Goal: Transaction & Acquisition: Purchase product/service

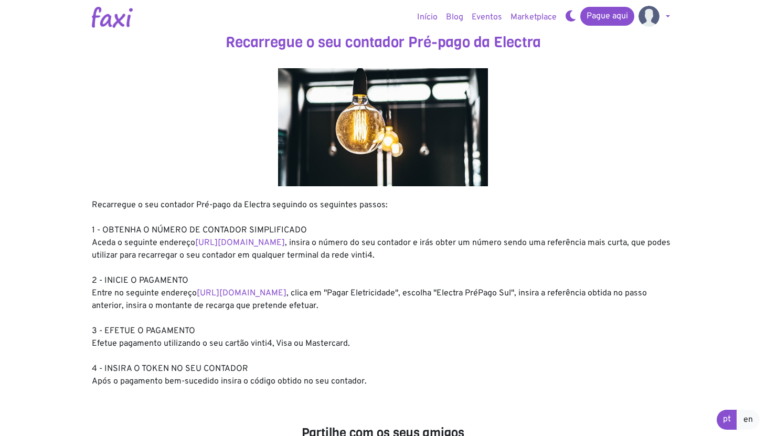
click at [655, 13] on img at bounding box center [649, 16] width 21 height 21
click at [609, 115] on div at bounding box center [383, 127] width 582 height 118
click at [647, 18] on img at bounding box center [649, 16] width 21 height 21
click at [656, 42] on link "Pagamentos" at bounding box center [676, 42] width 83 height 17
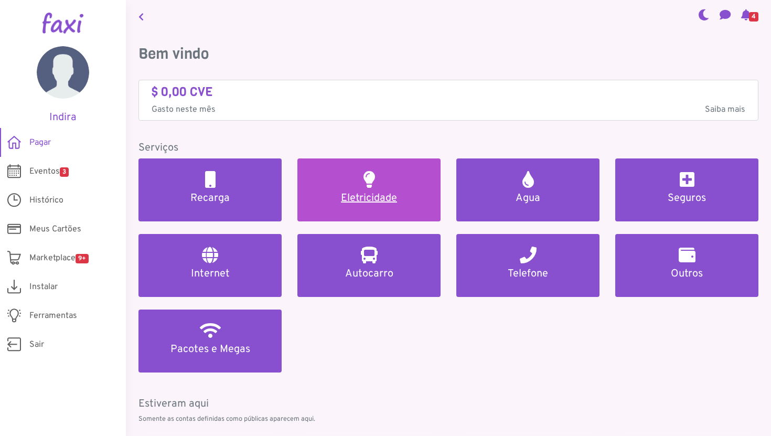
click at [375, 168] on link "Eletricidade" at bounding box center [369, 189] width 143 height 63
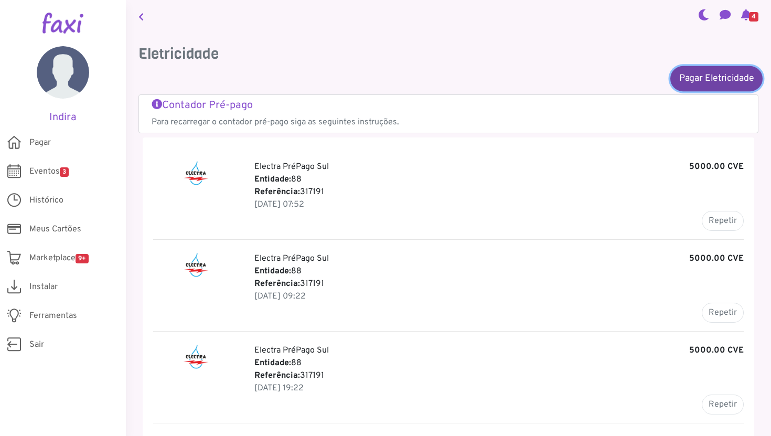
click at [700, 81] on link "Pagar Eletricidade" at bounding box center [717, 78] width 92 height 25
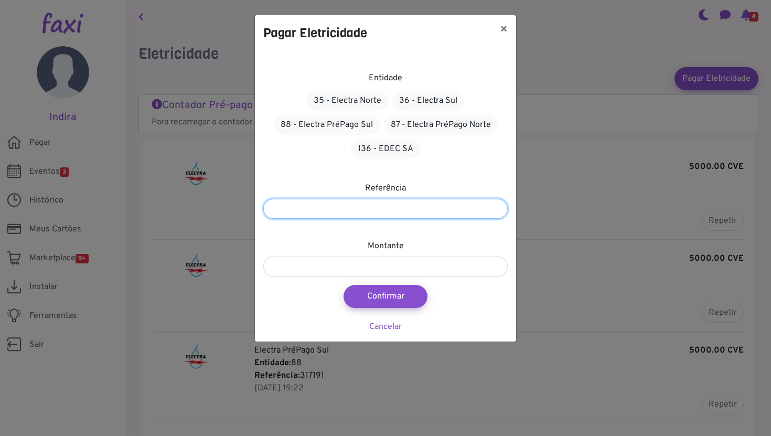
click at [345, 210] on input "number" at bounding box center [385, 209] width 245 height 20
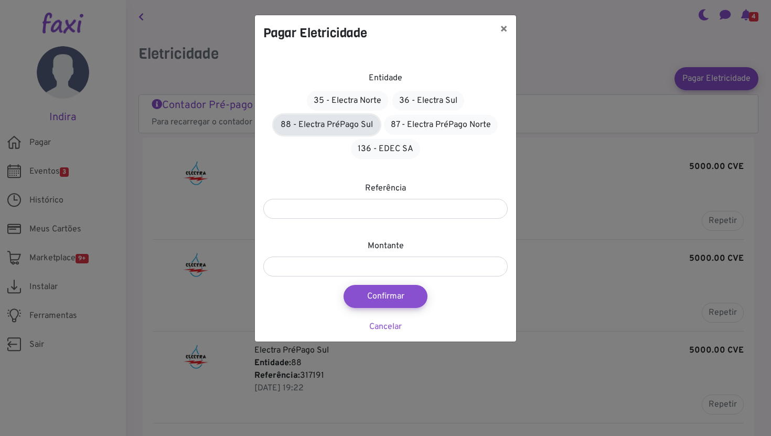
click at [337, 130] on link "88 - Electra PréPago Sul" at bounding box center [327, 125] width 106 height 20
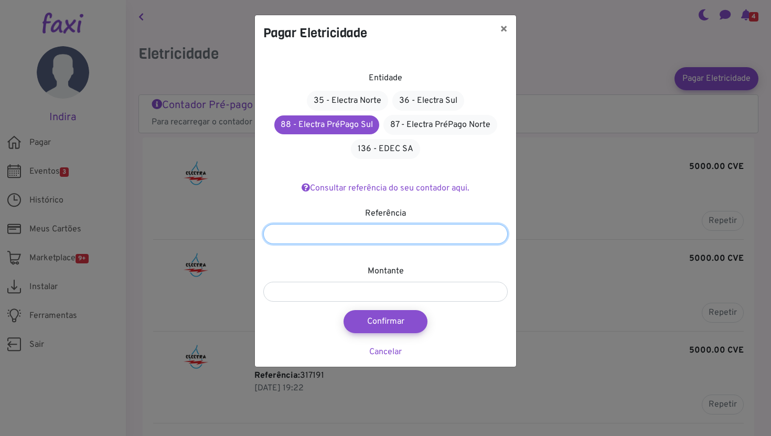
click at [352, 239] on input "number" at bounding box center [385, 234] width 245 height 20
click at [495, 239] on input "number" at bounding box center [385, 234] width 245 height 20
click at [495, 233] on input "*" at bounding box center [385, 234] width 245 height 20
click at [495, 236] on input "*" at bounding box center [385, 234] width 245 height 20
type input "*******"
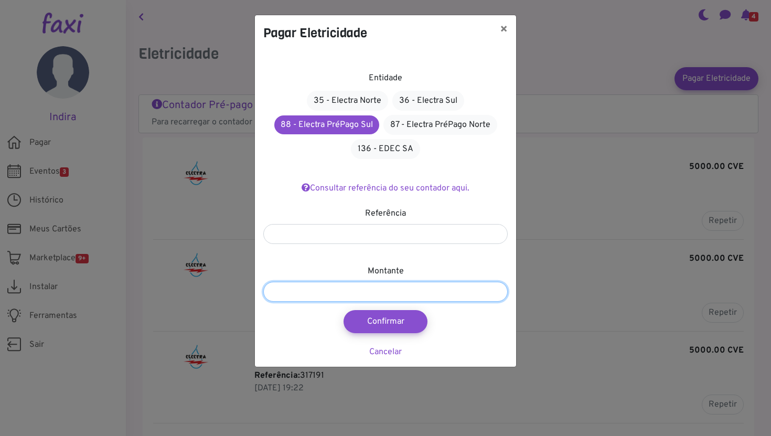
click at [348, 292] on input "number" at bounding box center [385, 292] width 245 height 20
type input "****"
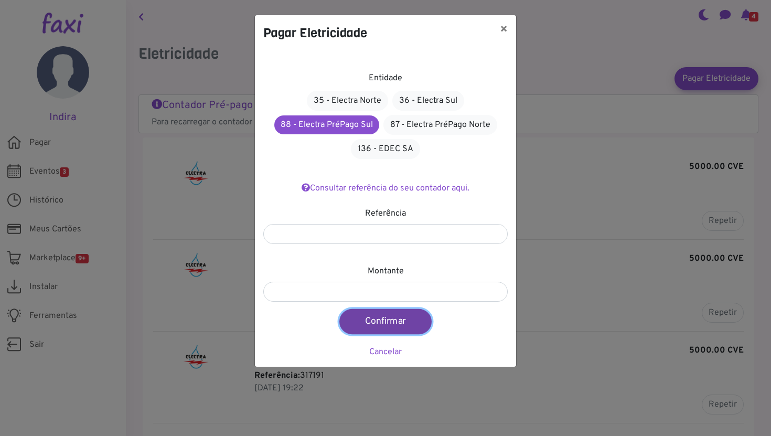
click at [391, 323] on button "Confirmar" at bounding box center [386, 321] width 92 height 25
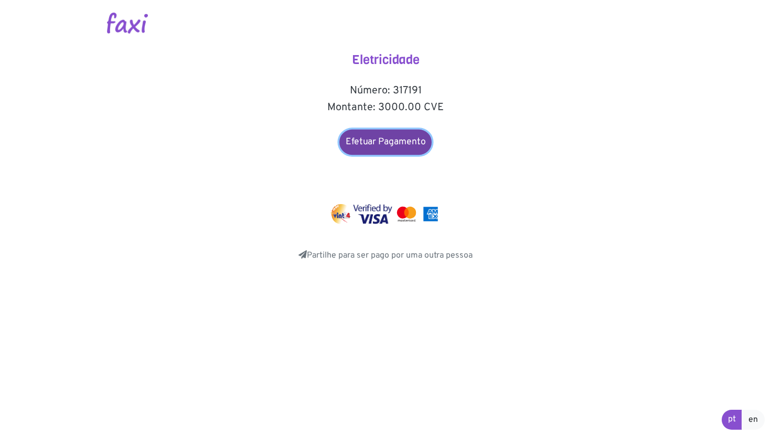
click at [386, 149] on link "Efetuar Pagamento" at bounding box center [386, 142] width 92 height 25
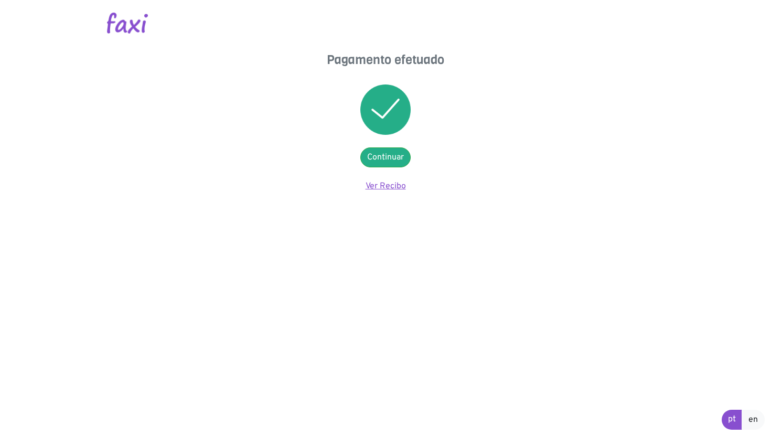
click at [391, 189] on link "Ver Recibo" at bounding box center [386, 186] width 40 height 10
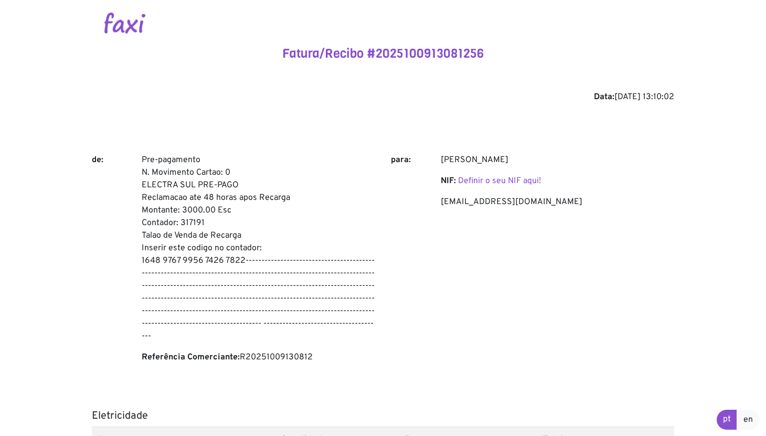
click at [135, 31] on img at bounding box center [124, 23] width 41 height 21
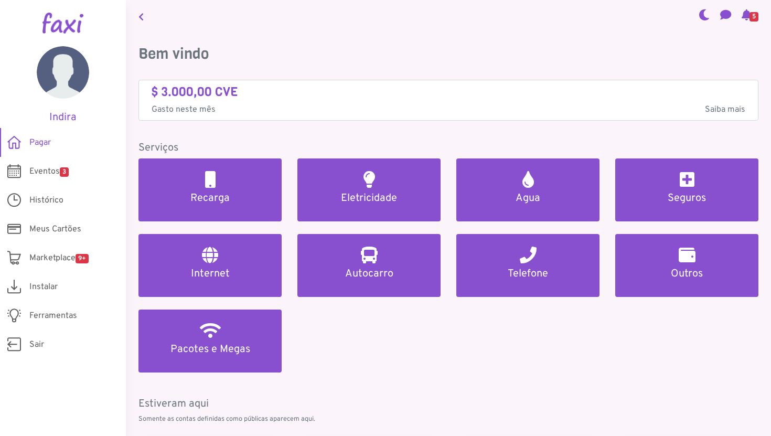
click at [744, 16] on icon at bounding box center [747, 14] width 10 height 8
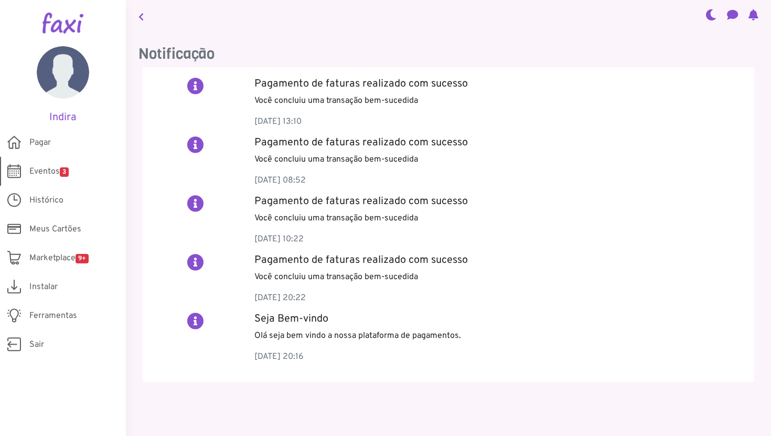
click at [51, 172] on span "Eventos 3" at bounding box center [48, 171] width 39 height 13
